Goal: Information Seeking & Learning: Check status

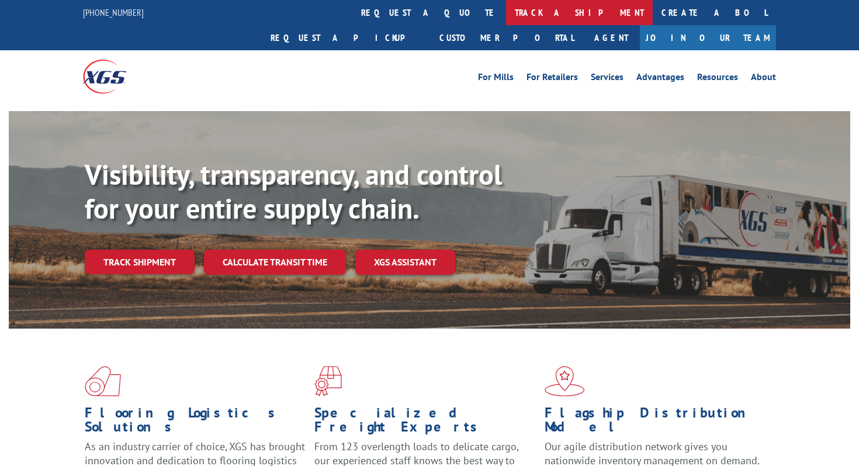
click at [506, 12] on link "track a shipment" at bounding box center [579, 12] width 147 height 25
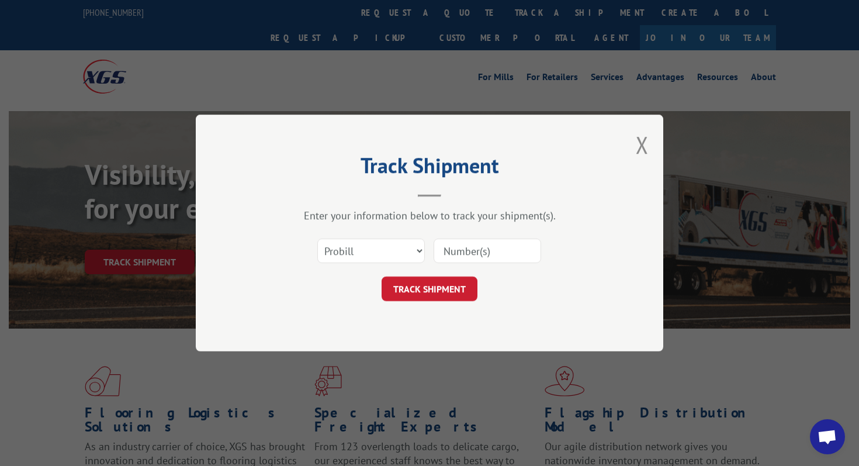
click at [458, 241] on input at bounding box center [488, 251] width 108 height 25
paste input "17590247"
type input "17590247"
click button "TRACK SHIPMENT" at bounding box center [430, 289] width 96 height 25
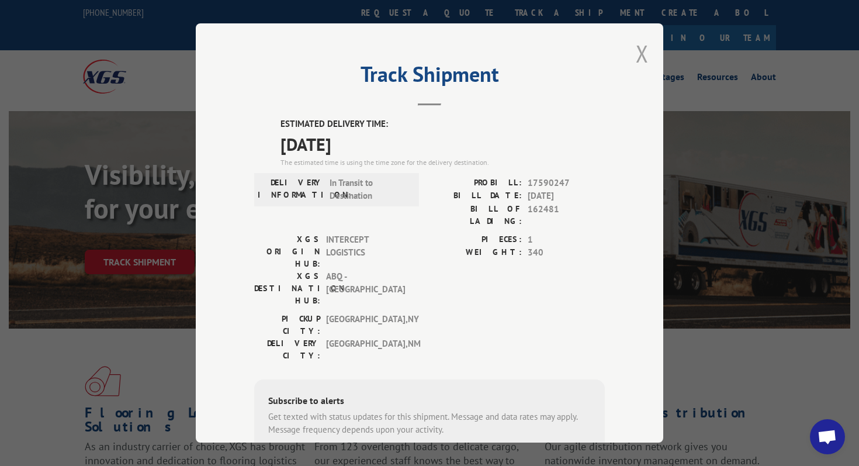
click at [643, 46] on button "Close modal" at bounding box center [642, 53] width 13 height 31
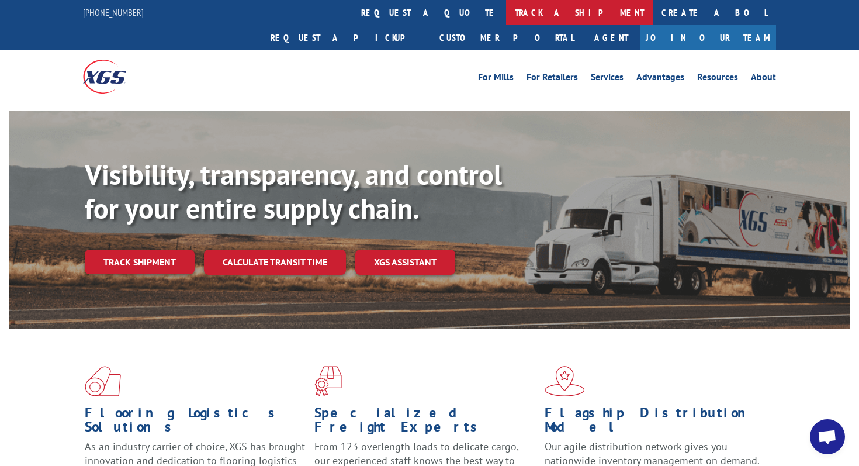
click at [506, 7] on link "track a shipment" at bounding box center [579, 12] width 147 height 25
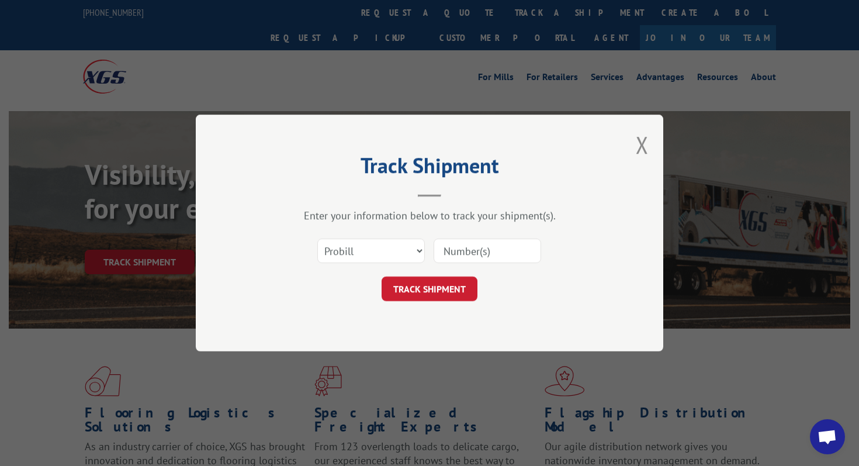
click at [463, 243] on input at bounding box center [488, 251] width 108 height 25
paste input "11967211"
type input "11967211"
click button "TRACK SHIPMENT" at bounding box center [430, 289] width 96 height 25
